Goal: Task Accomplishment & Management: Manage account settings

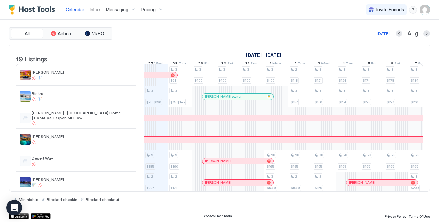
click at [151, 9] on span "Pricing" at bounding box center [148, 10] width 14 height 6
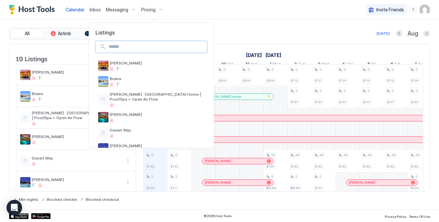
click at [153, 44] on input "Input Field" at bounding box center [156, 46] width 101 height 11
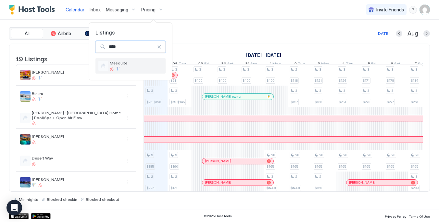
type input "****"
click at [152, 62] on span "Mesquite" at bounding box center [136, 62] width 53 height 5
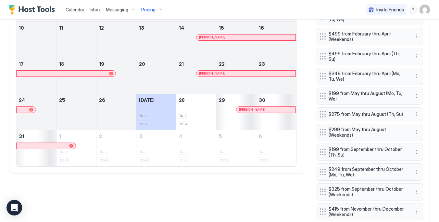
scroll to position [300, 0]
click at [417, 188] on button "More options" at bounding box center [417, 191] width 8 height 8
click at [421, 159] on div "Edit" at bounding box center [422, 156] width 14 height 5
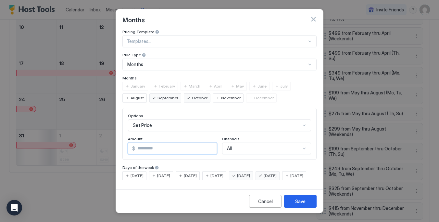
drag, startPoint x: 154, startPoint y: 145, endPoint x: 121, endPoint y: 147, distance: 33.2
click at [121, 147] on div "Pricing Template Templates... Rule Type Months Months January February March Ap…" at bounding box center [219, 107] width 207 height 157
type input "***"
click at [306, 205] on button "Save" at bounding box center [300, 201] width 32 height 13
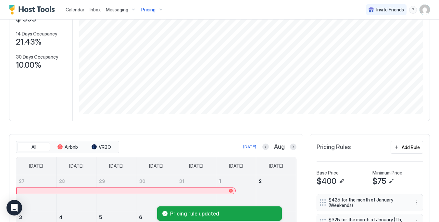
scroll to position [0, 0]
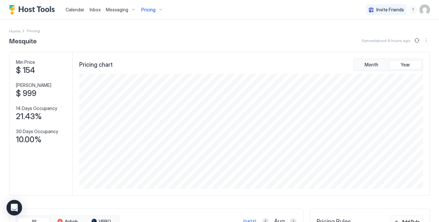
click at [146, 8] on span "Pricing" at bounding box center [148, 10] width 14 height 6
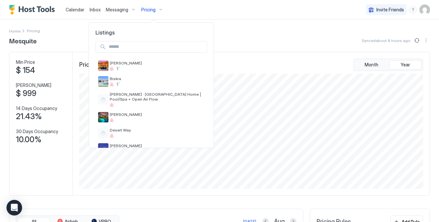
click at [146, 47] on input "Input Field" at bounding box center [156, 46] width 101 height 11
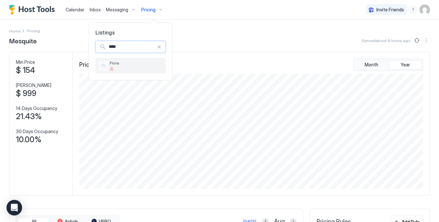
type input "****"
click at [142, 65] on div "Flora" at bounding box center [136, 65] width 53 height 10
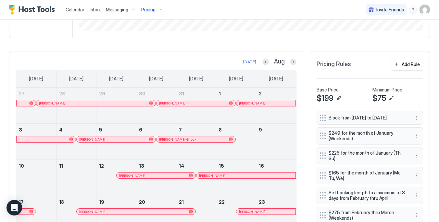
scroll to position [149, 0]
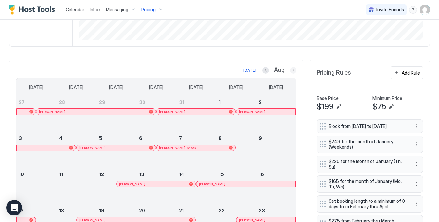
click at [293, 72] on button "Next month" at bounding box center [293, 70] width 6 height 6
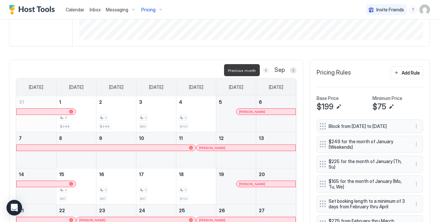
click at [265, 70] on button "Previous month" at bounding box center [266, 70] width 6 height 6
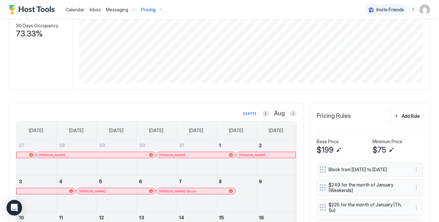
scroll to position [107, 0]
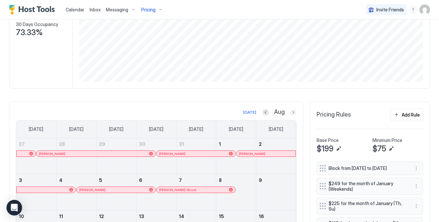
click at [294, 109] on button "Next month" at bounding box center [293, 112] width 6 height 6
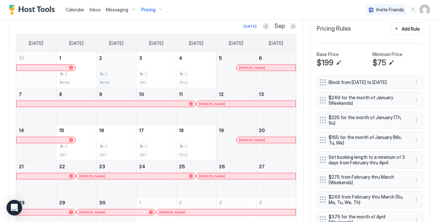
scroll to position [193, 0]
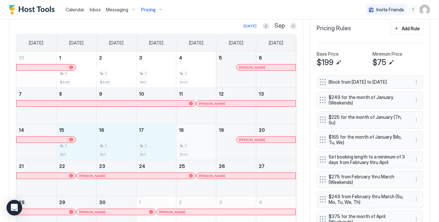
drag, startPoint x: 88, startPoint y: 146, endPoint x: 182, endPoint y: 150, distance: 94.0
click at [182, 150] on tr "14 15 2 $97 16 2 $97 17 2 $97 18 2 $102 19 [PERSON_NAME] 20" at bounding box center [156, 142] width 280 height 36
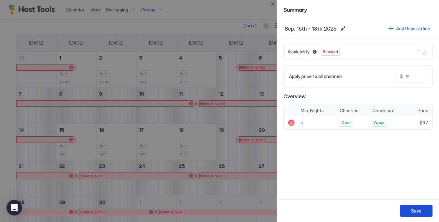
click at [412, 212] on div "Save" at bounding box center [416, 210] width 10 height 7
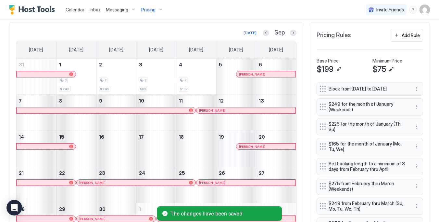
scroll to position [185, 0]
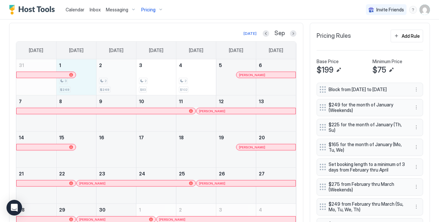
drag, startPoint x: 88, startPoint y: 81, endPoint x: 111, endPoint y: 81, distance: 23.7
click at [111, 81] on tr "31 1 3 $249 2 2 $249 3 2 $83 4 2 $102 5 [PERSON_NAME] 6" at bounding box center [156, 77] width 280 height 36
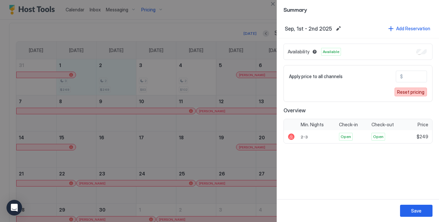
click at [412, 91] on div "Reset pricing" at bounding box center [410, 91] width 27 height 7
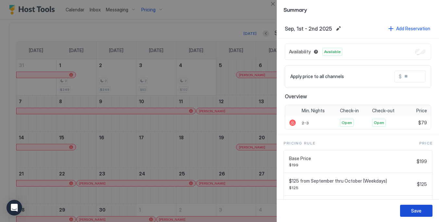
click at [426, 213] on button "Save" at bounding box center [416, 210] width 32 height 12
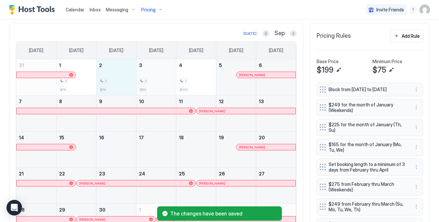
drag, startPoint x: 113, startPoint y: 82, endPoint x: 160, endPoint y: 82, distance: 47.4
click at [160, 82] on tr "31 1 3 $79 2 2 $79 3 2 $83 4 2 $102 5 [PERSON_NAME] 6" at bounding box center [156, 77] width 280 height 36
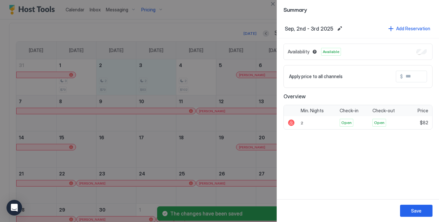
click at [413, 76] on input "Input Field" at bounding box center [429, 76] width 52 height 11
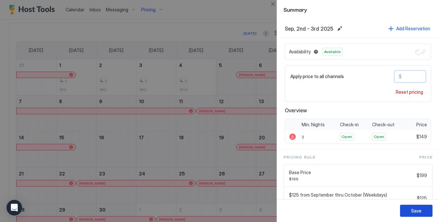
type input "***"
click at [416, 213] on div "Save" at bounding box center [416, 210] width 10 height 7
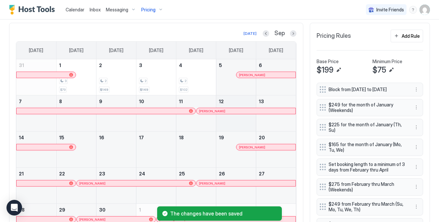
scroll to position [94, 0]
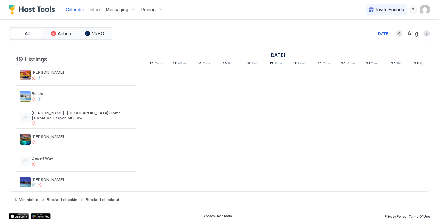
scroll to position [0, 361]
